Goal: Understand process/instructions

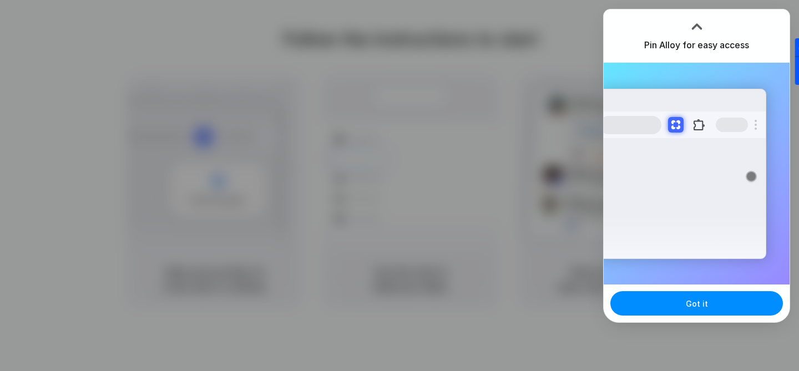
click at [694, 316] on div "Got it" at bounding box center [696, 303] width 186 height 38
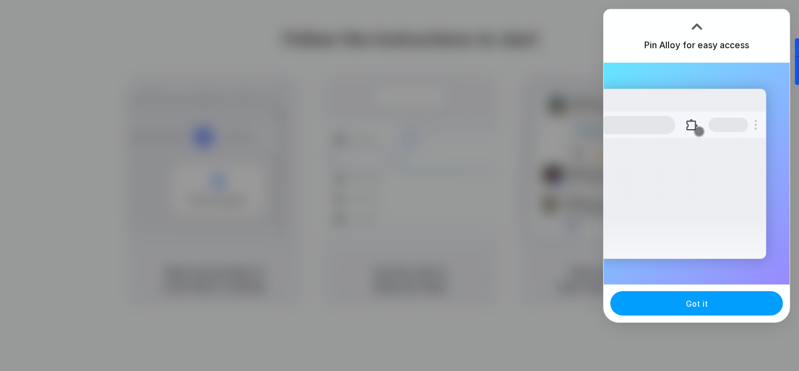
click at [697, 306] on span "Got it" at bounding box center [696, 304] width 22 height 12
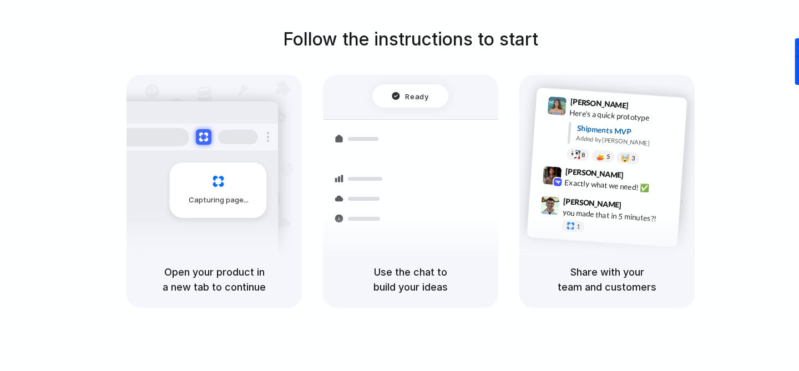
click at [751, 85] on div "Follow the instructions to start Capturing page Open your product in a new tab …" at bounding box center [410, 167] width 799 height 282
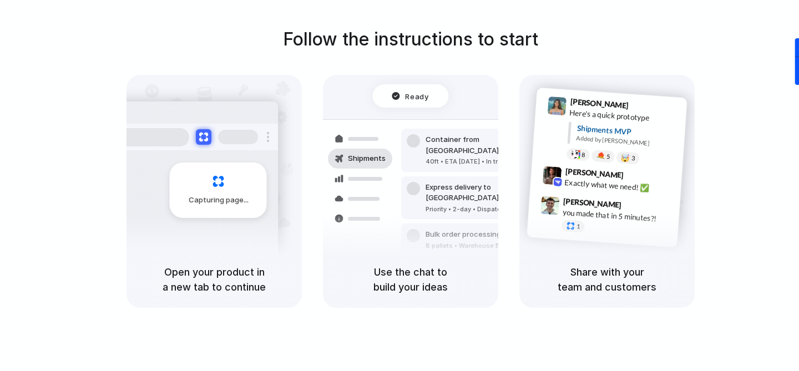
click at [700, 125] on div "Follow the instructions to start Capturing page Open your product in a new tab …" at bounding box center [410, 167] width 799 height 282
